Goal: Find specific page/section: Find specific page/section

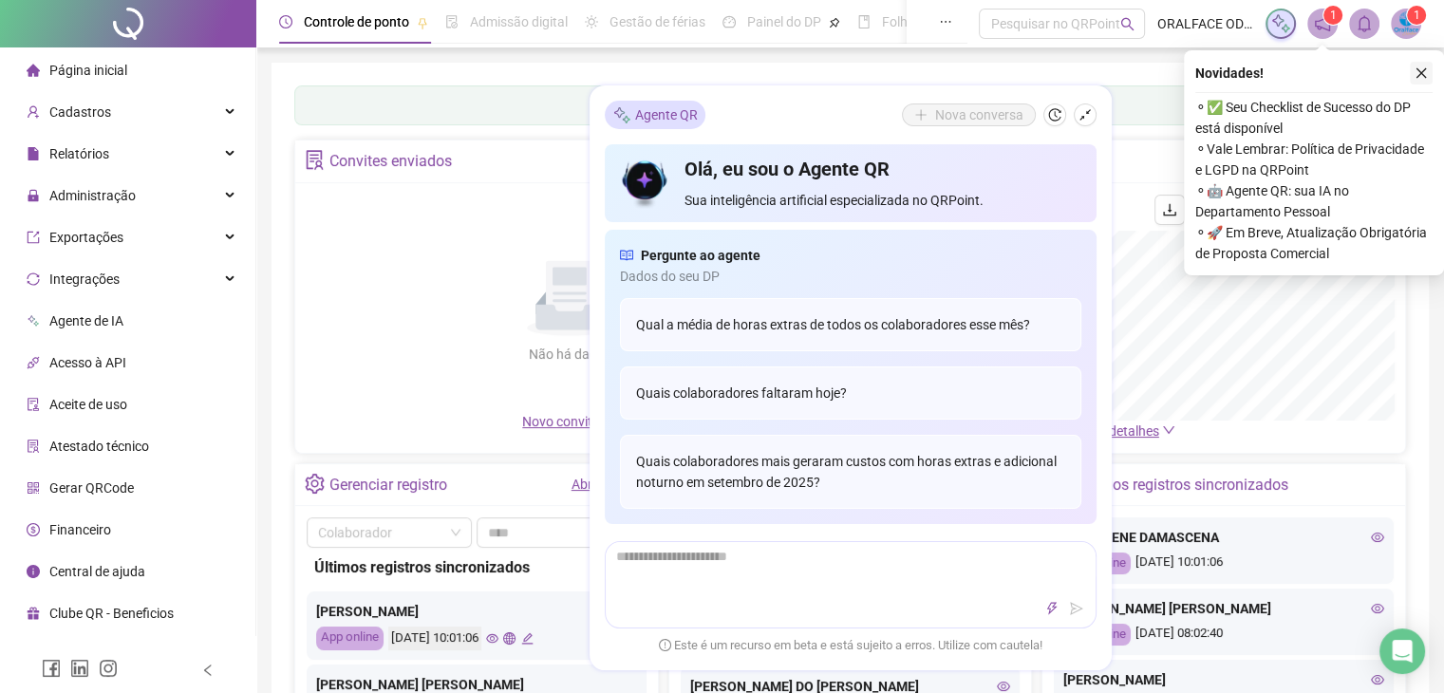
click at [1427, 67] on icon "close" at bounding box center [1420, 72] width 13 height 13
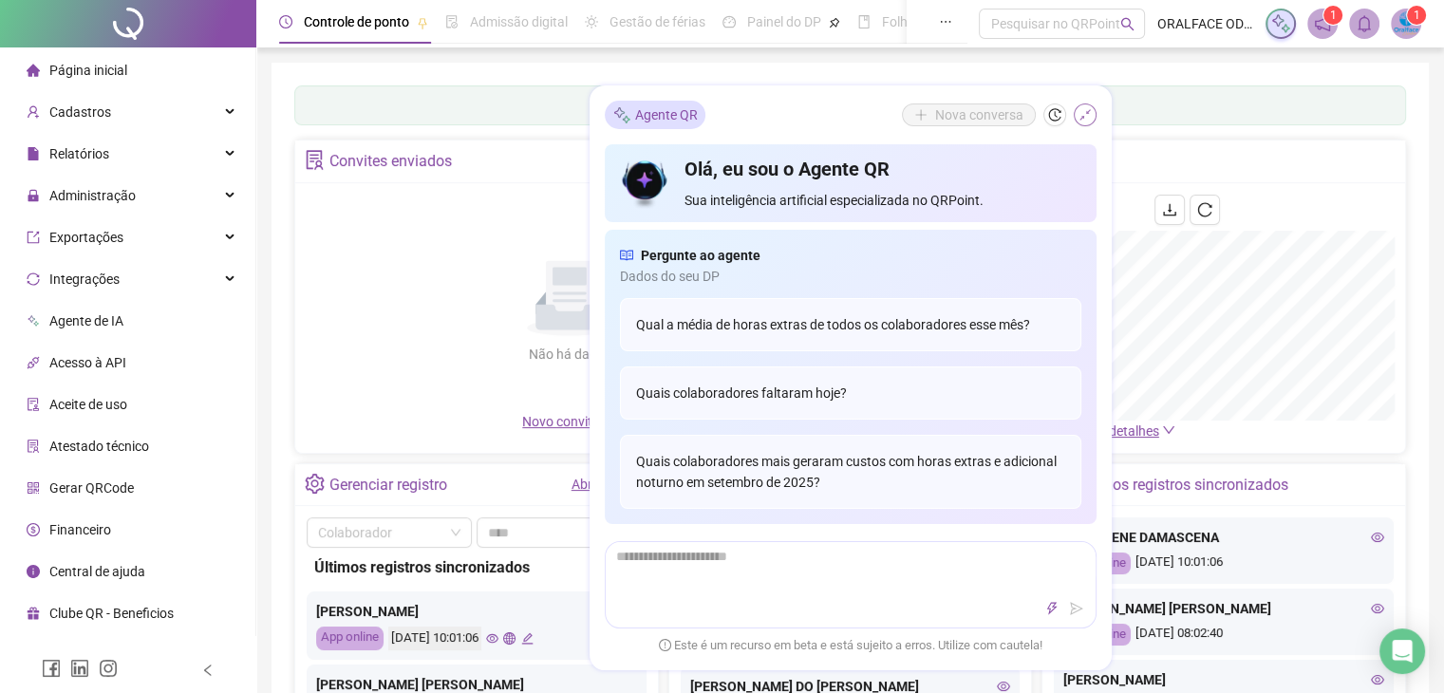
click at [1082, 115] on icon "shrink" at bounding box center [1084, 114] width 13 height 13
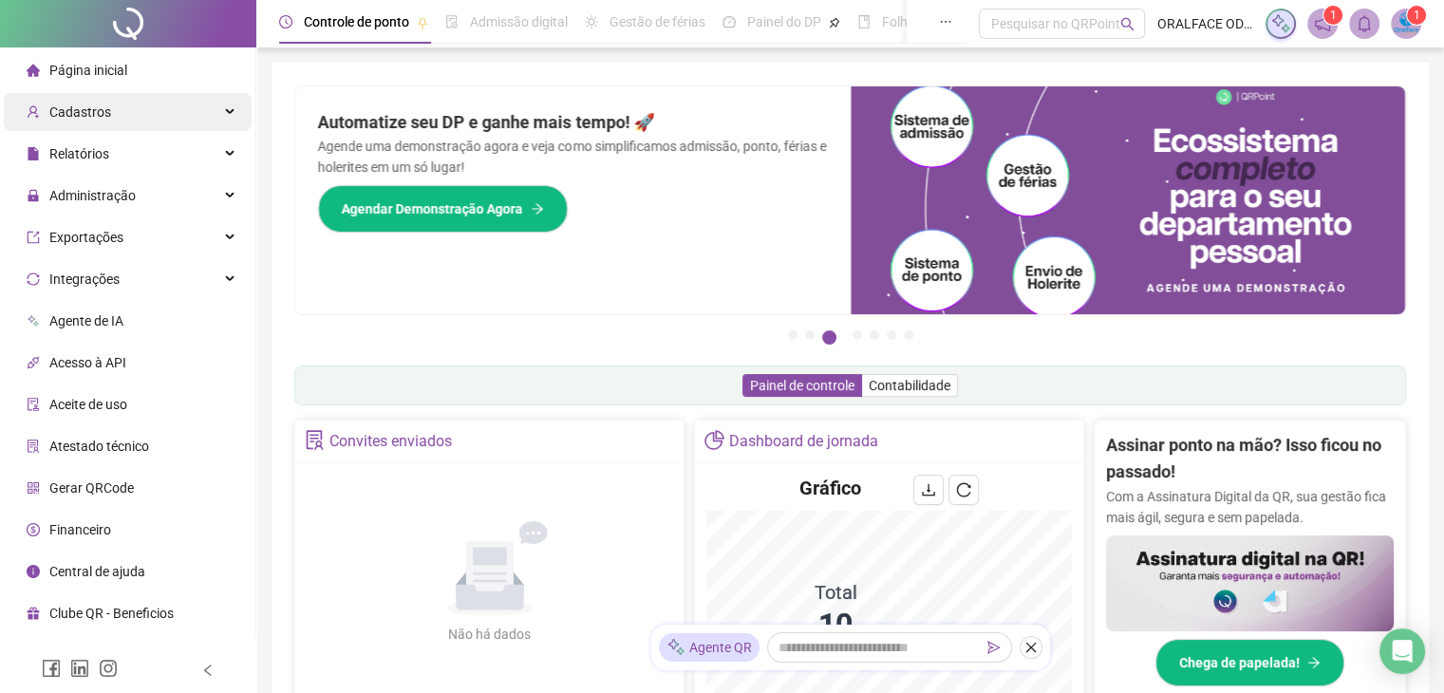
click at [137, 111] on div "Cadastros" at bounding box center [128, 112] width 248 height 38
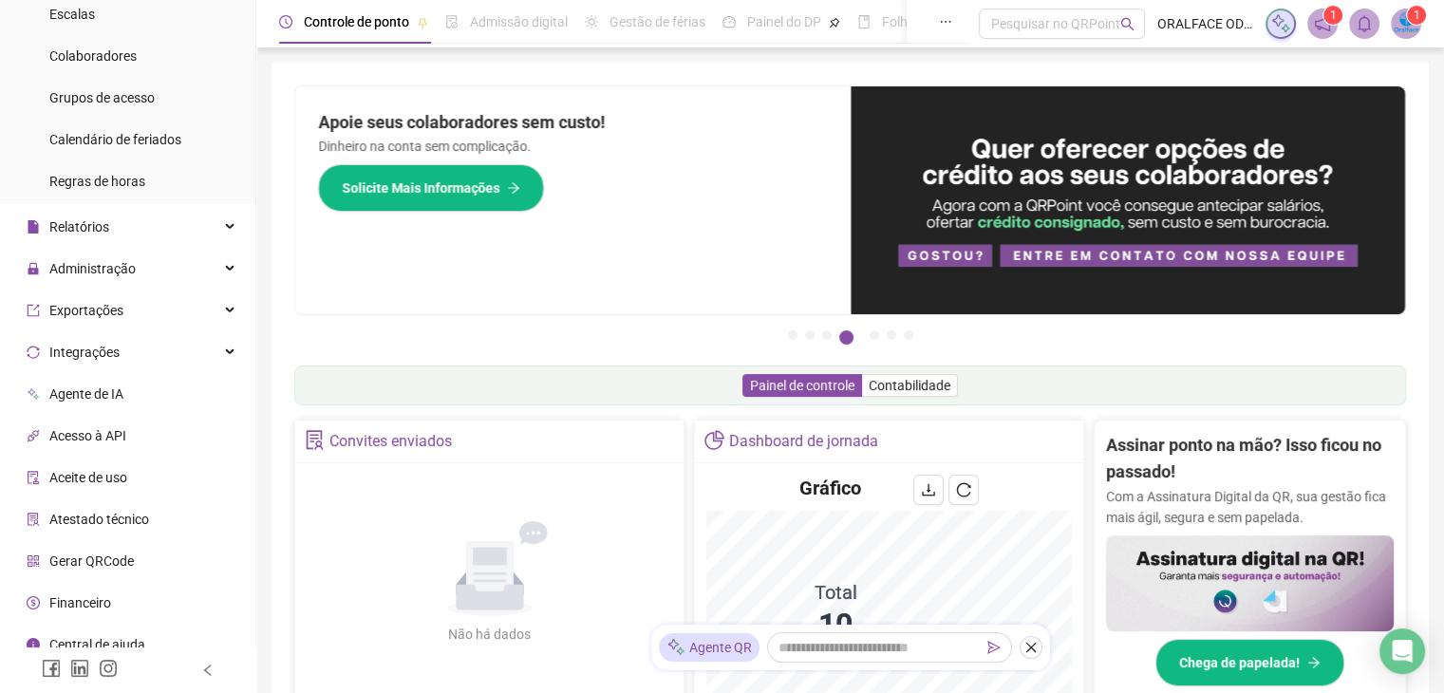
scroll to position [243, 0]
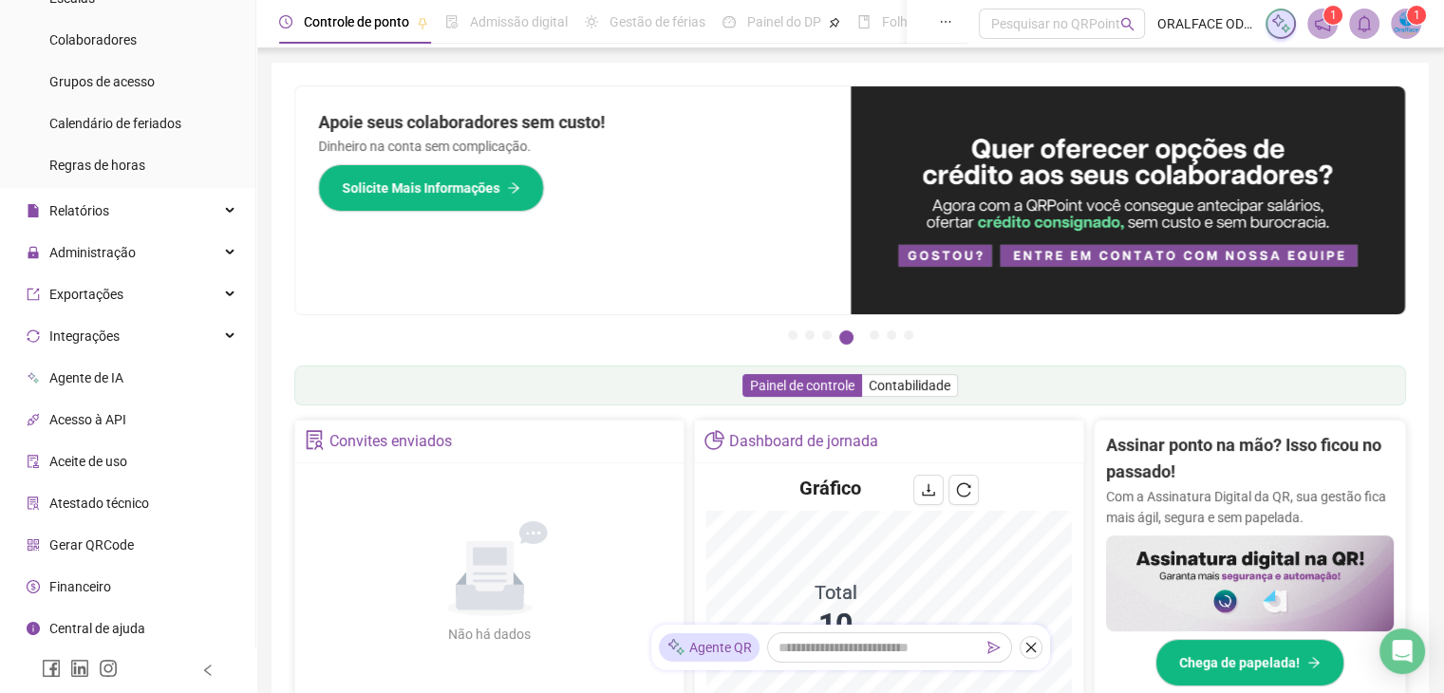
click at [115, 588] on li "Financeiro" at bounding box center [128, 587] width 248 height 38
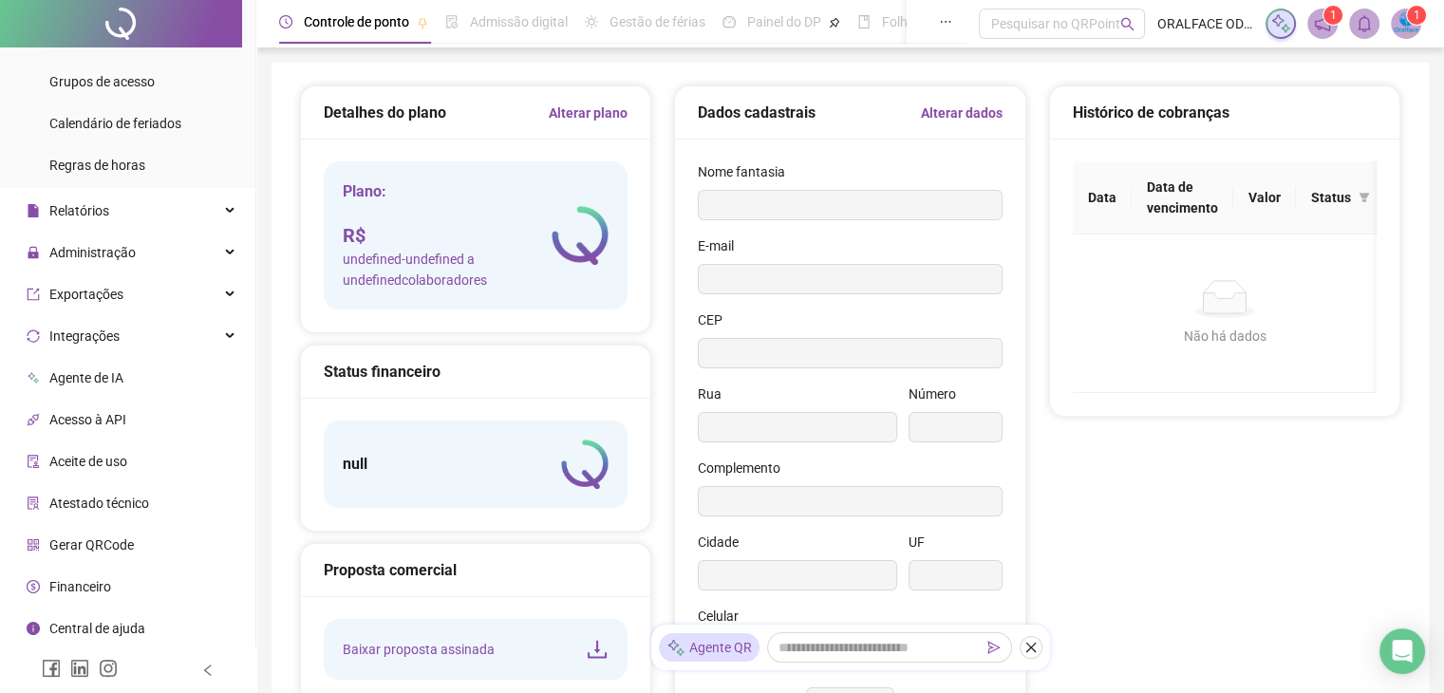
click at [763, 107] on h5 "Dados cadastrais" at bounding box center [757, 113] width 118 height 23
click at [101, 590] on span "Financeiro" at bounding box center [80, 586] width 62 height 15
